Goal: Information Seeking & Learning: Learn about a topic

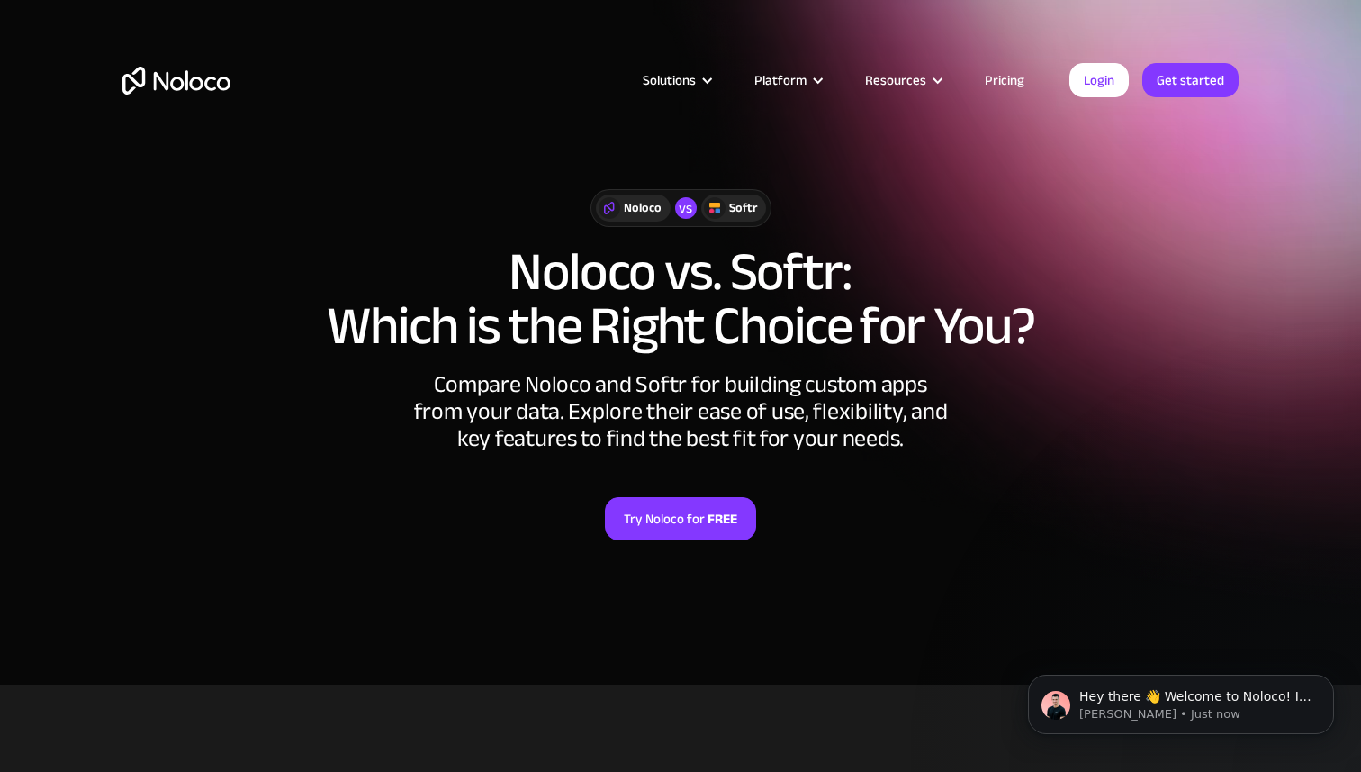
click at [1010, 85] on link "Pricing" at bounding box center [1004, 79] width 85 height 23
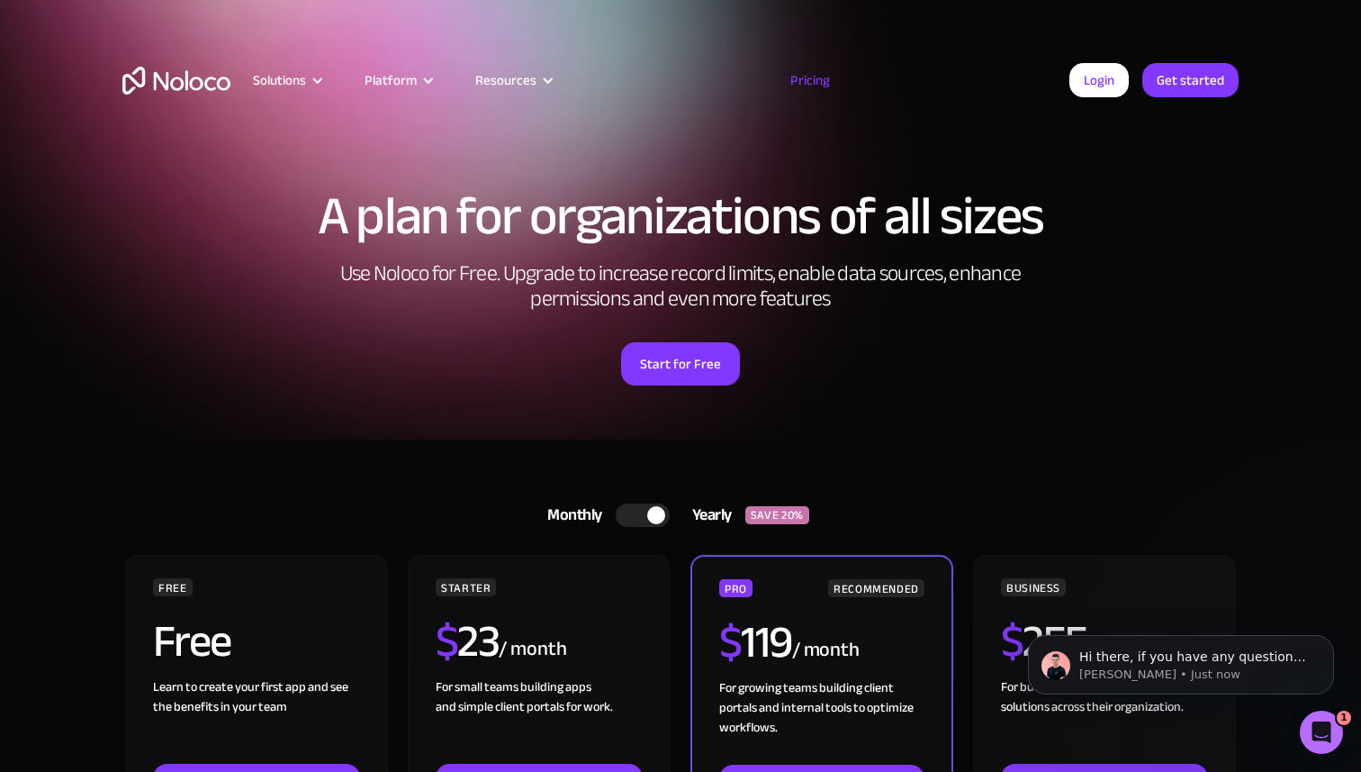
click at [225, 49] on div "Solutions Use Cases Business Types Project Management Keep track of customers, …" at bounding box center [680, 80] width 1152 height 70
click at [217, 75] on img "home" at bounding box center [176, 81] width 108 height 28
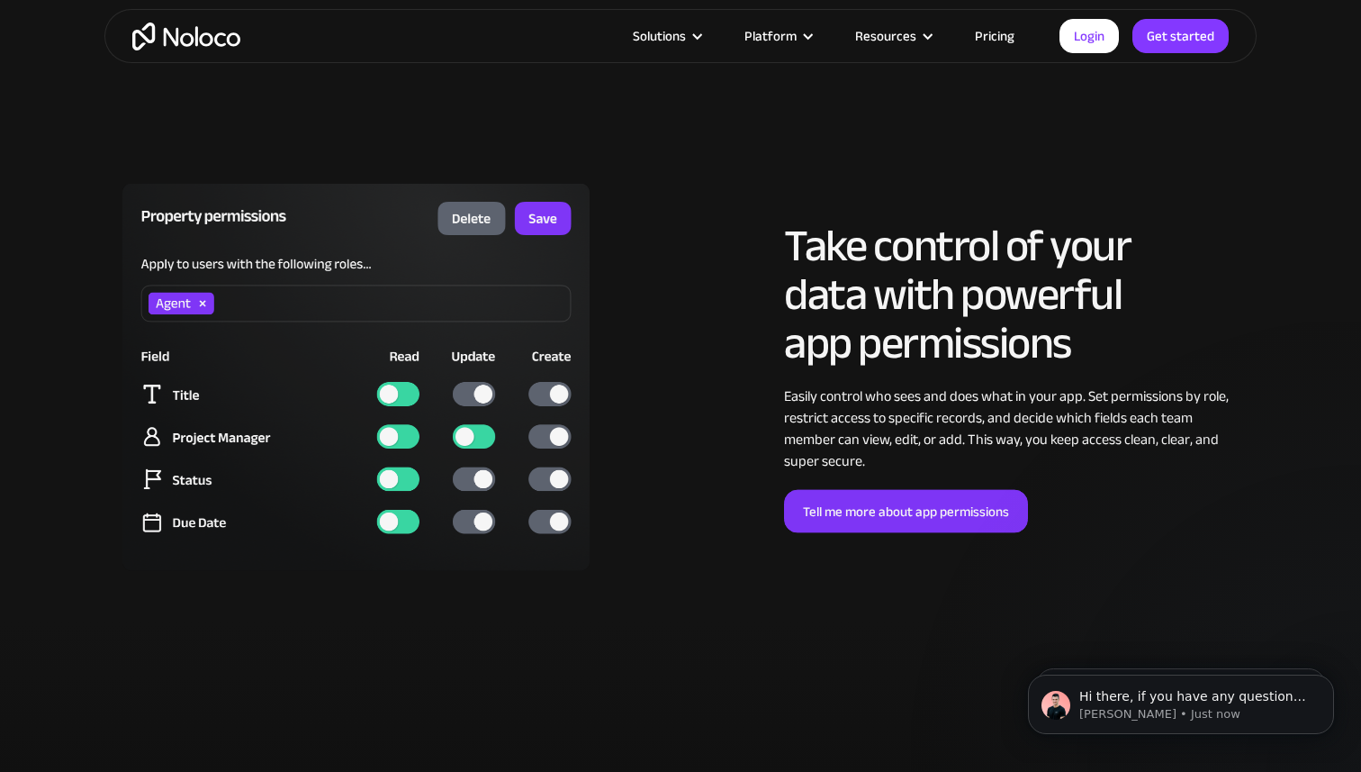
scroll to position [5784, 0]
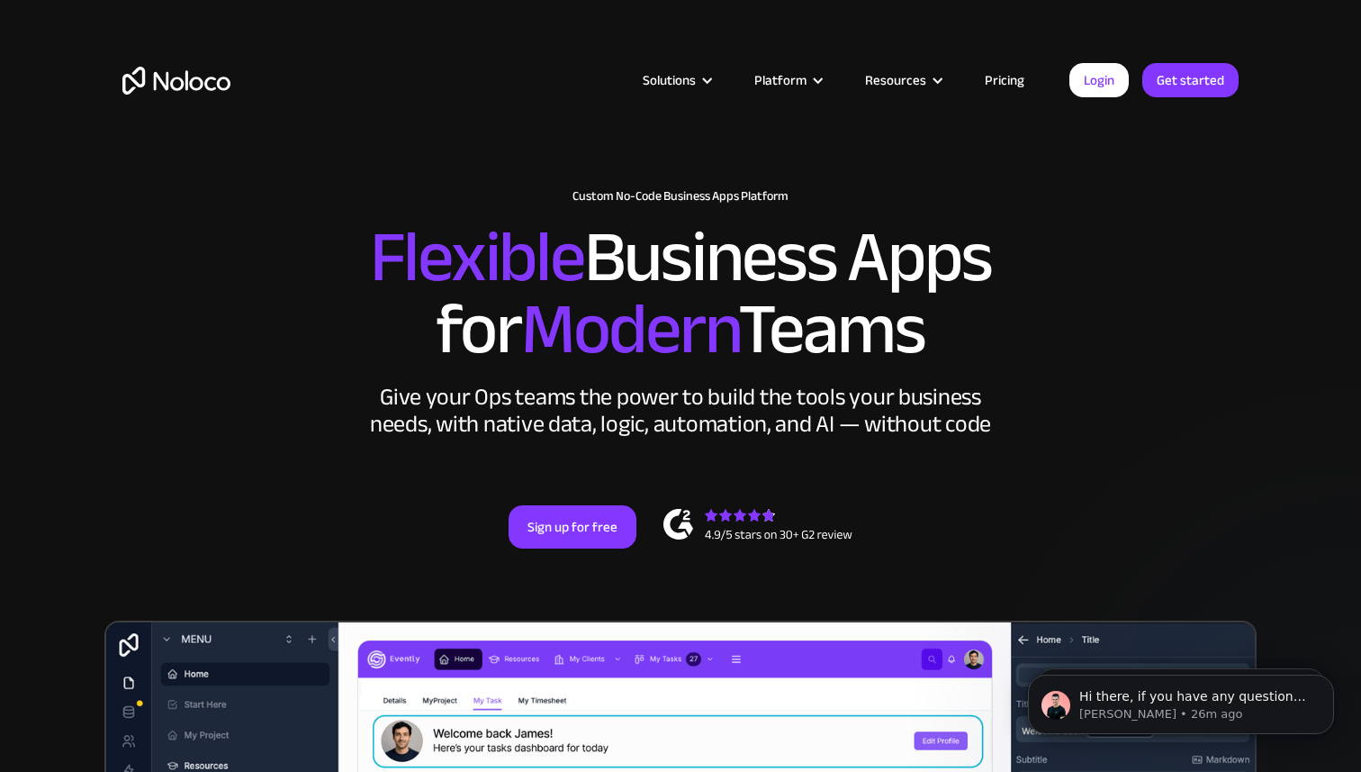
click at [1001, 68] on link "Pricing" at bounding box center [1004, 79] width 85 height 23
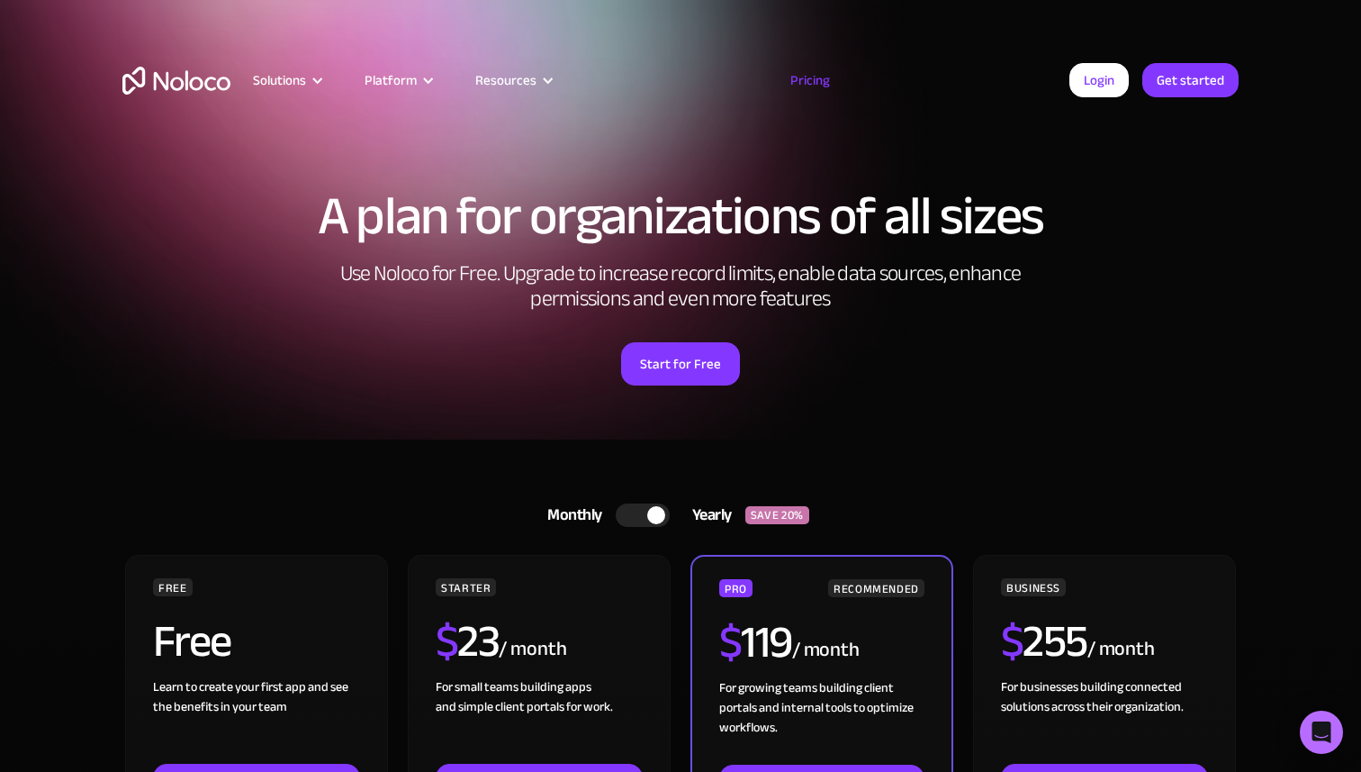
click at [205, 86] on img "home" at bounding box center [176, 81] width 108 height 28
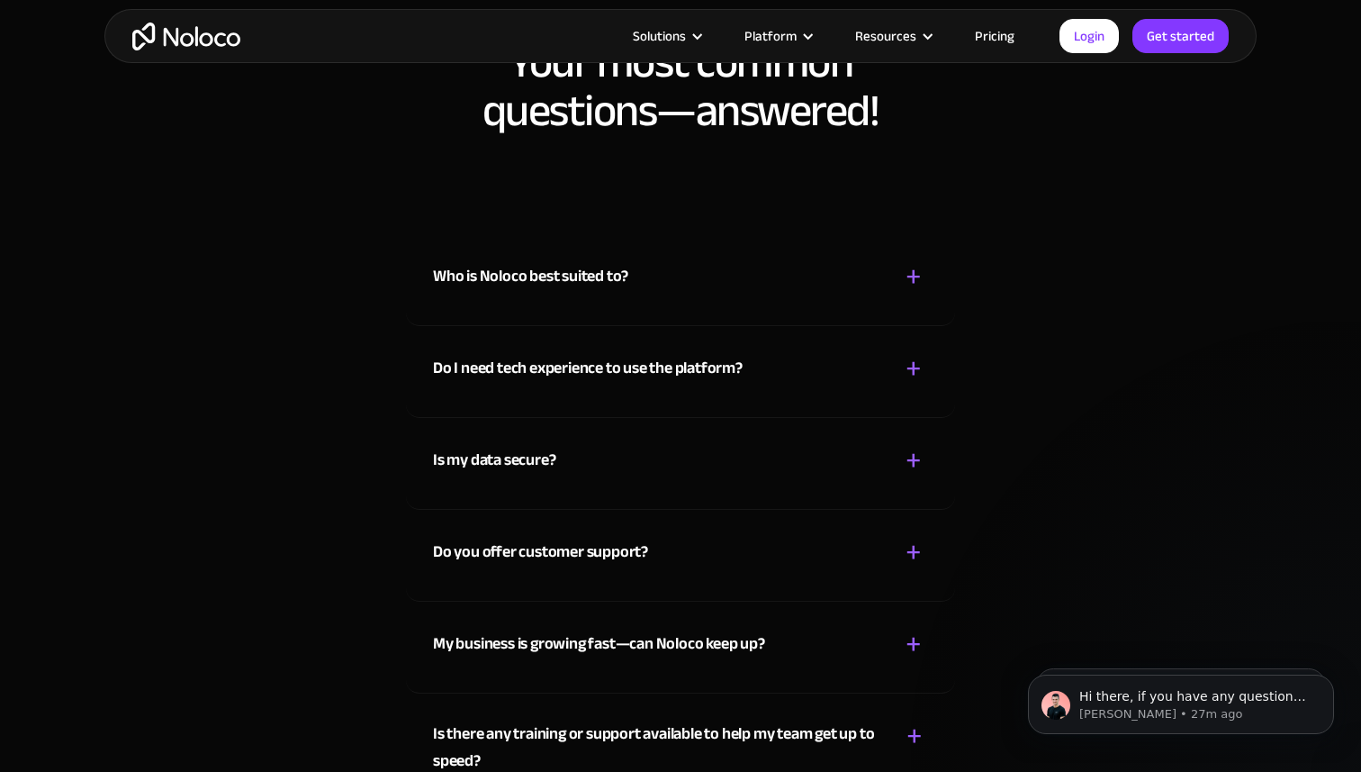
scroll to position [10754, 0]
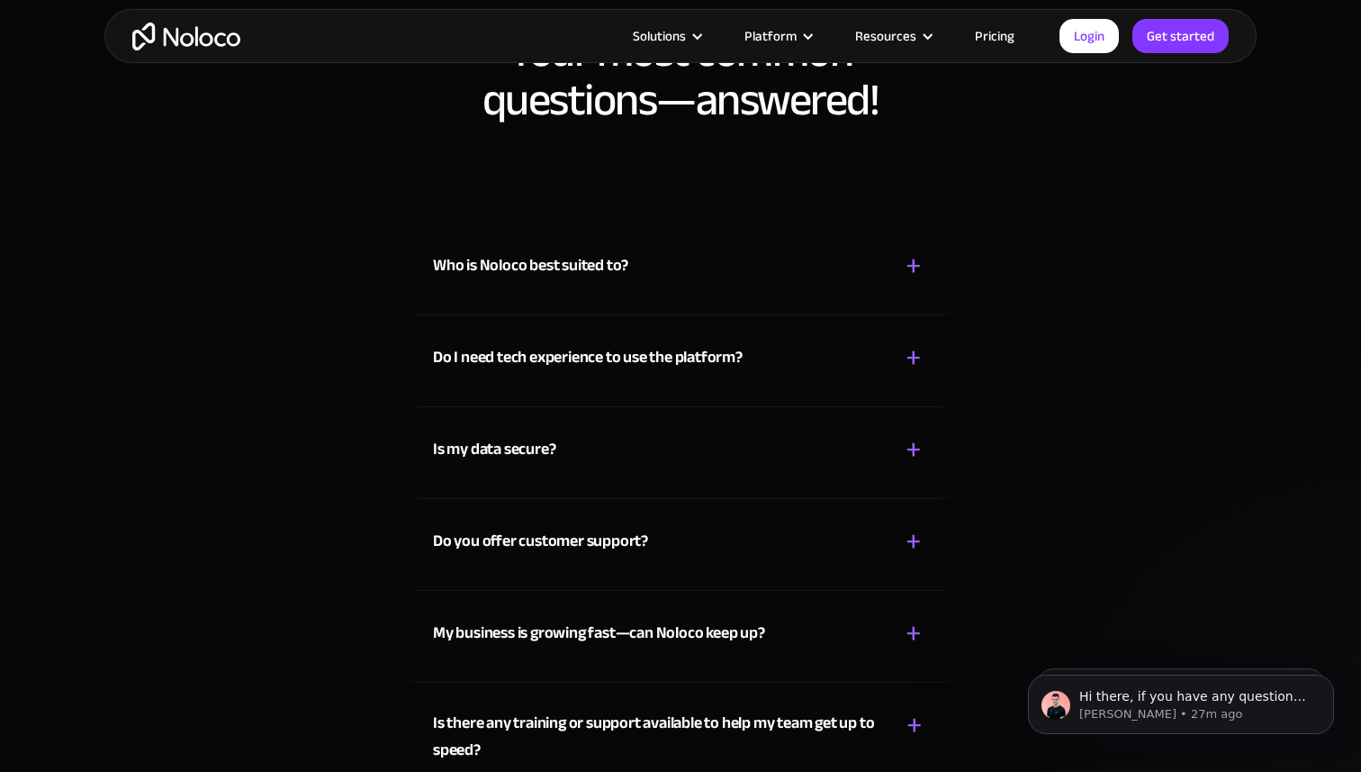
click at [662, 278] on div "Who is Noloco best suited to? + -" at bounding box center [680, 255] width 495 height 64
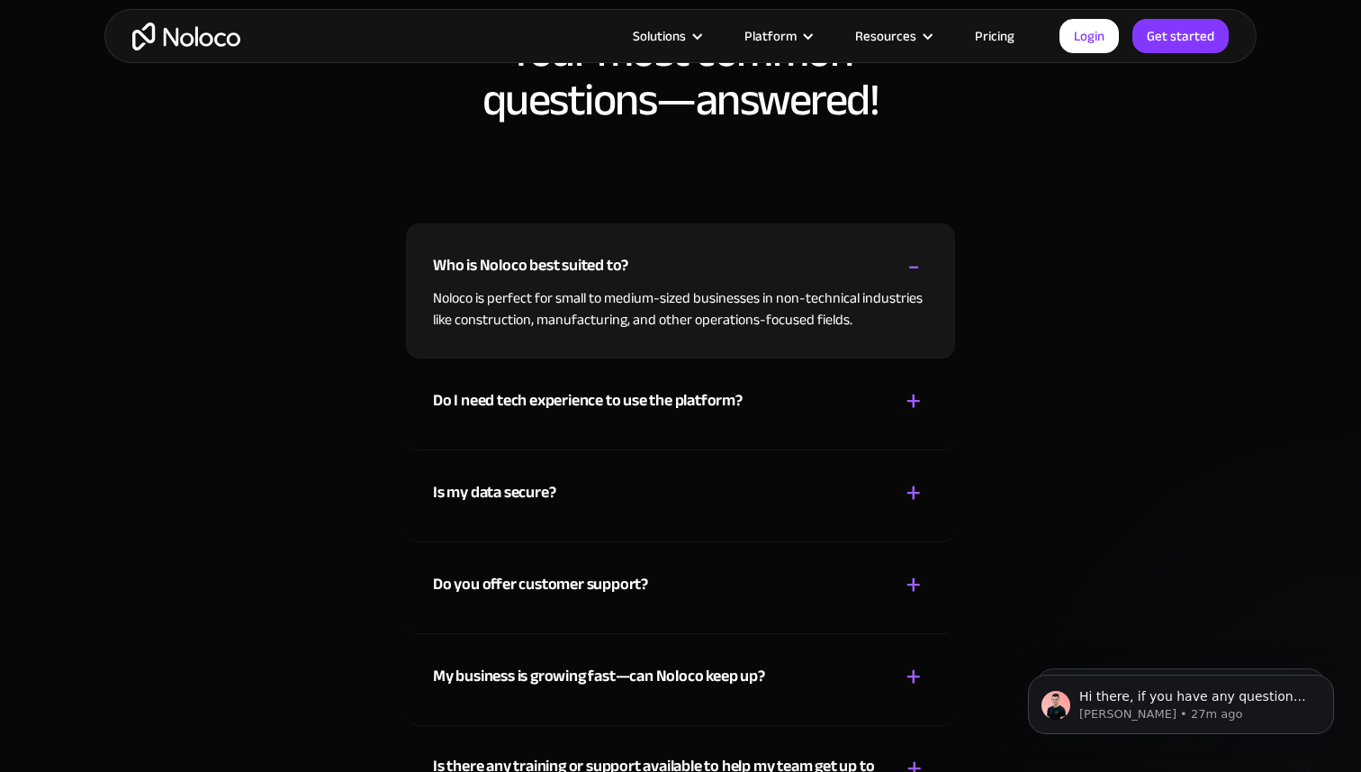
click at [662, 278] on div "Who is Noloco best suited to? + -" at bounding box center [680, 255] width 495 height 64
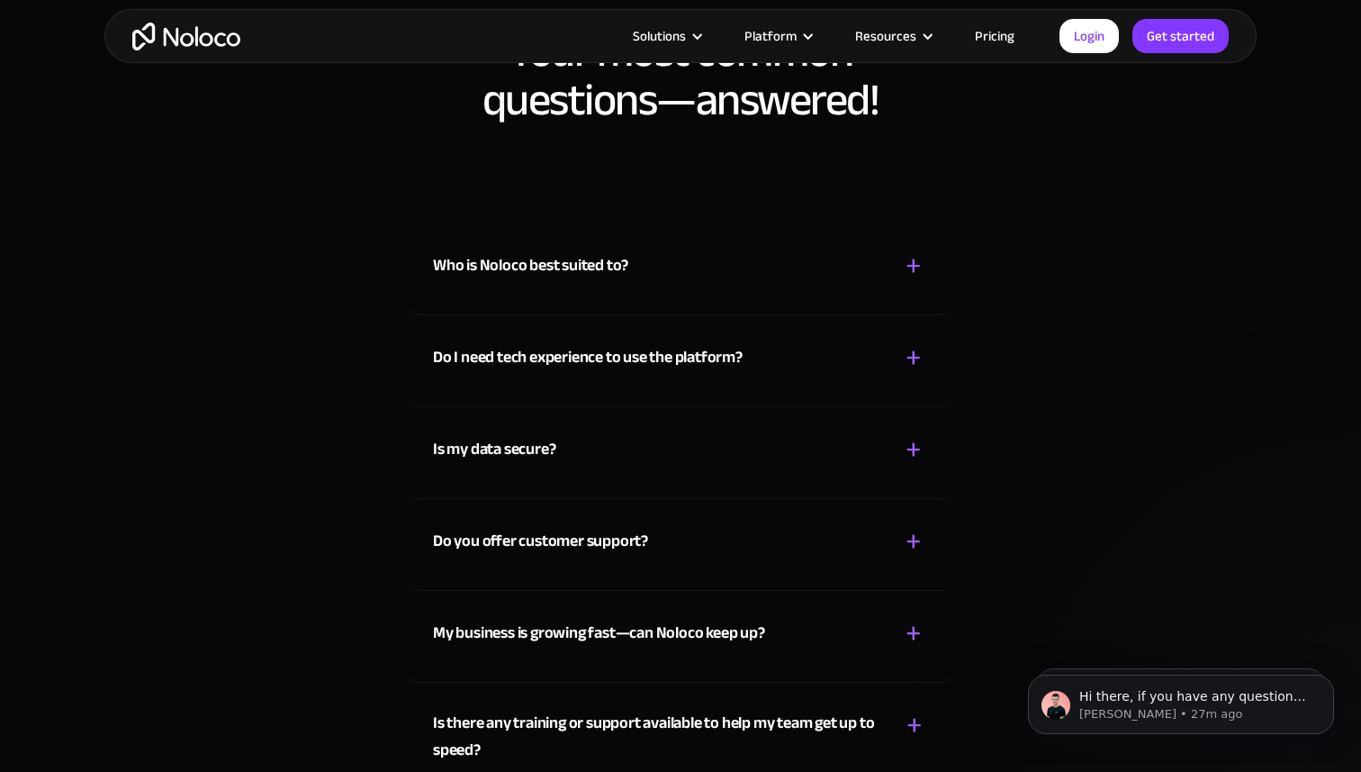
click at [1015, 40] on link "Pricing" at bounding box center [994, 35] width 85 height 23
